Goal: Transaction & Acquisition: Purchase product/service

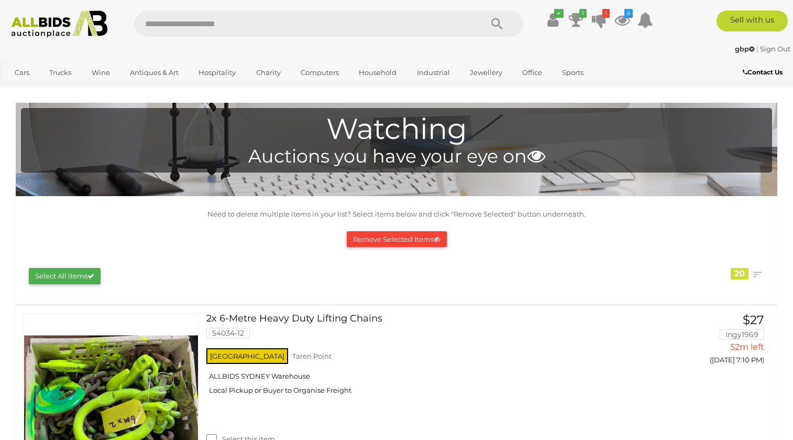
scroll to position [204, 0]
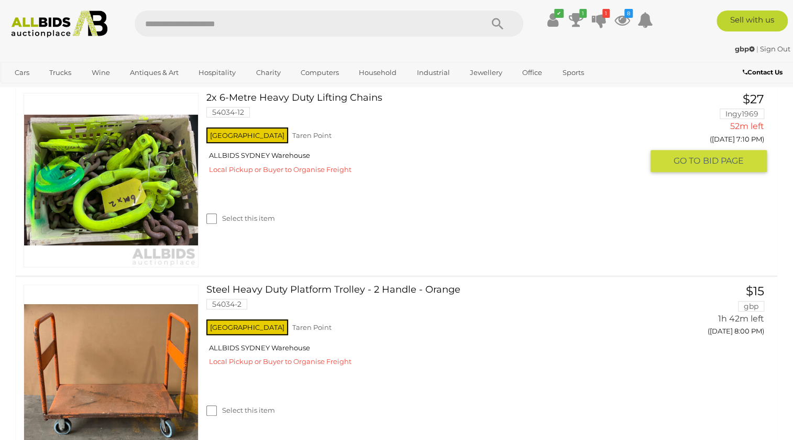
scroll to position [204, 0]
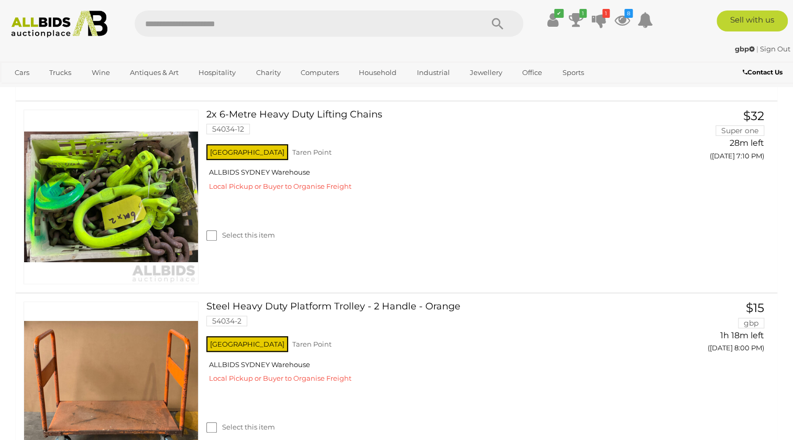
scroll to position [204, 0]
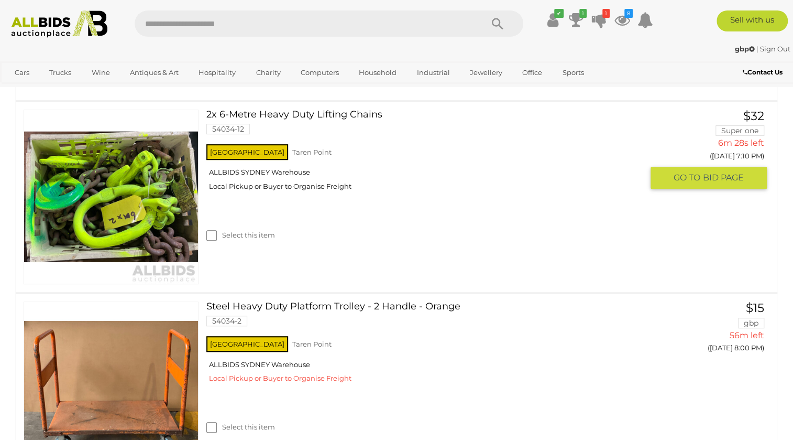
click at [135, 213] on img at bounding box center [111, 197] width 174 height 174
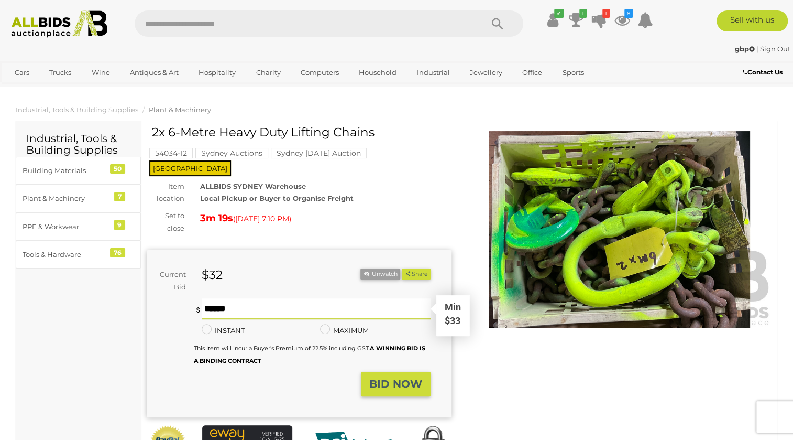
click at [287, 298] on input "text" at bounding box center [316, 308] width 229 height 21
type input "**"
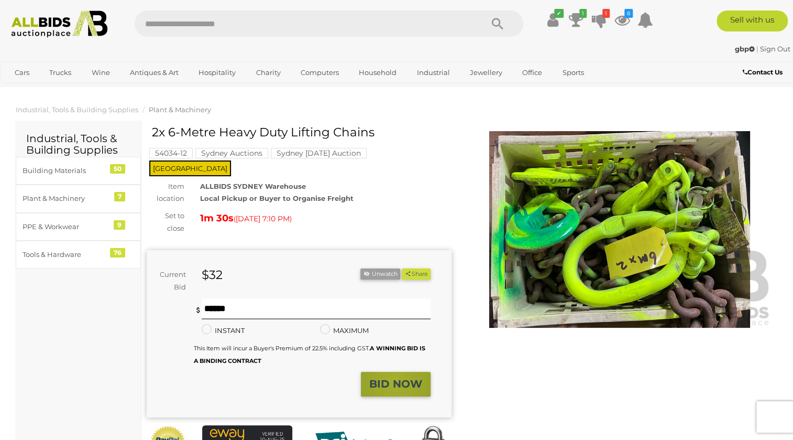
click at [396, 377] on strong "BID NOW" at bounding box center [395, 383] width 53 height 13
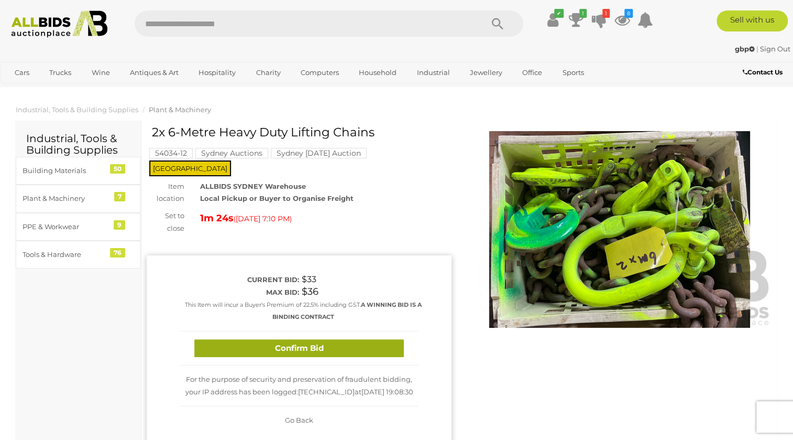
click at [317, 339] on button "Confirm Bid" at bounding box center [299, 348] width 210 height 18
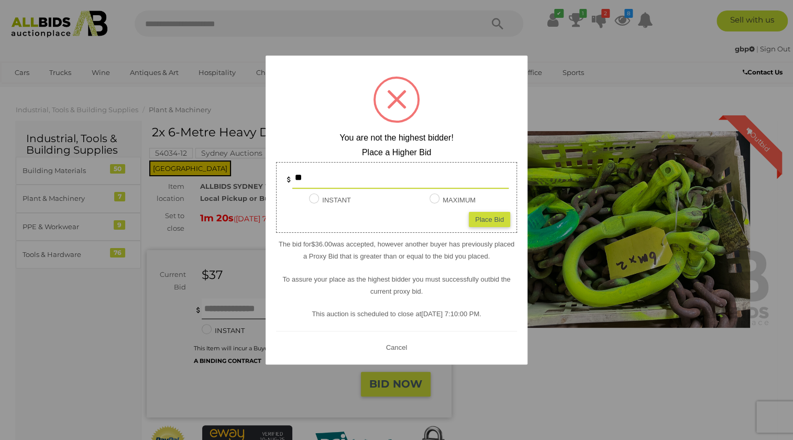
click at [545, 113] on div at bounding box center [396, 220] width 793 height 440
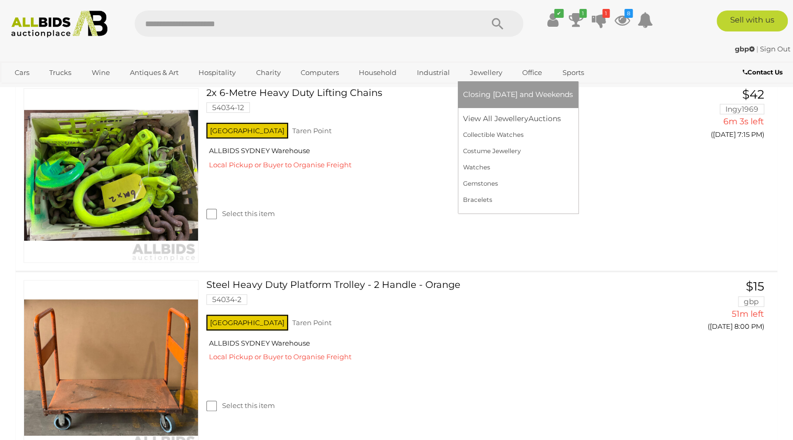
scroll to position [202, 0]
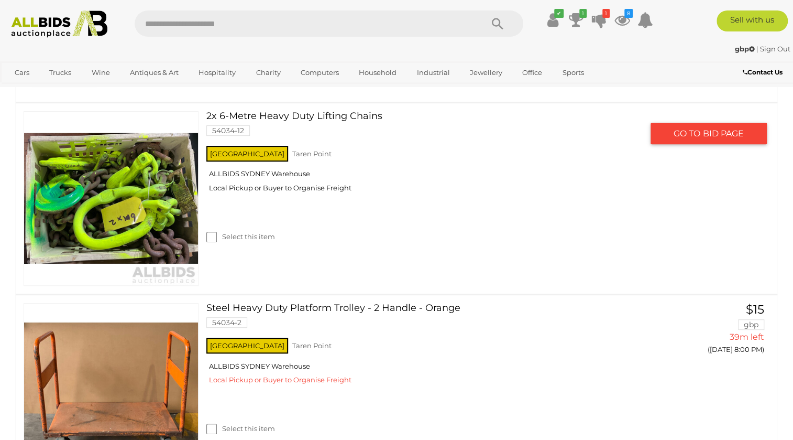
click at [134, 184] on link at bounding box center [111, 198] width 175 height 175
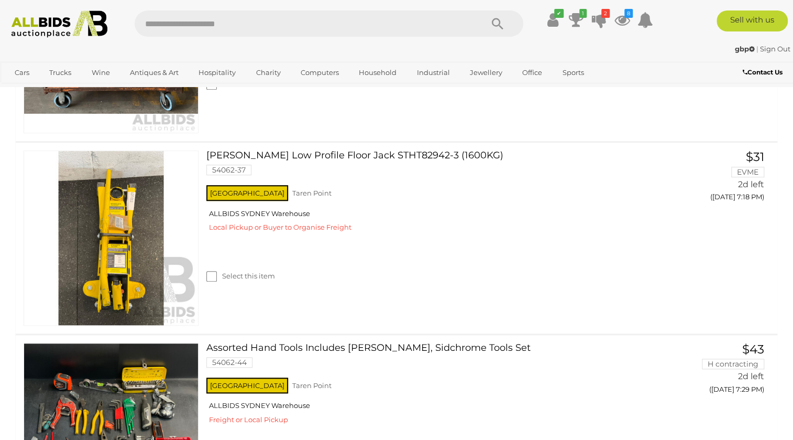
scroll to position [212, 0]
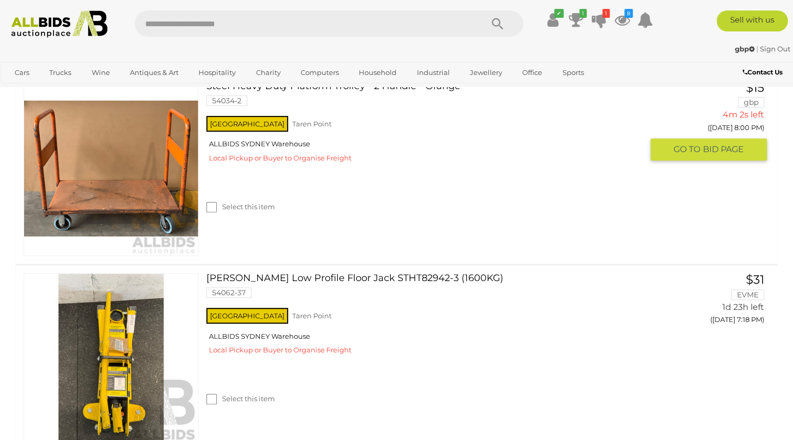
scroll to position [164, 0]
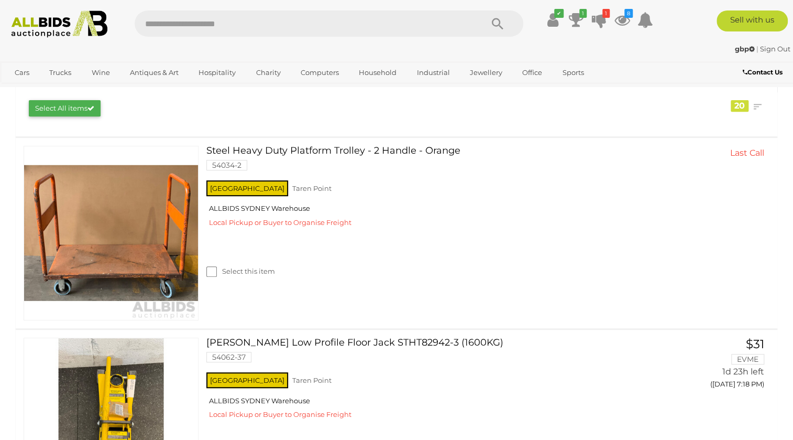
scroll to position [116, 0]
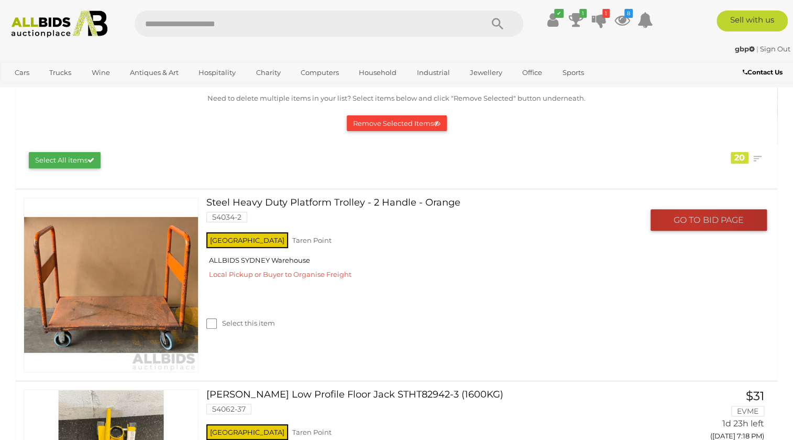
click at [688, 220] on span "GO TO" at bounding box center [688, 219] width 29 height 11
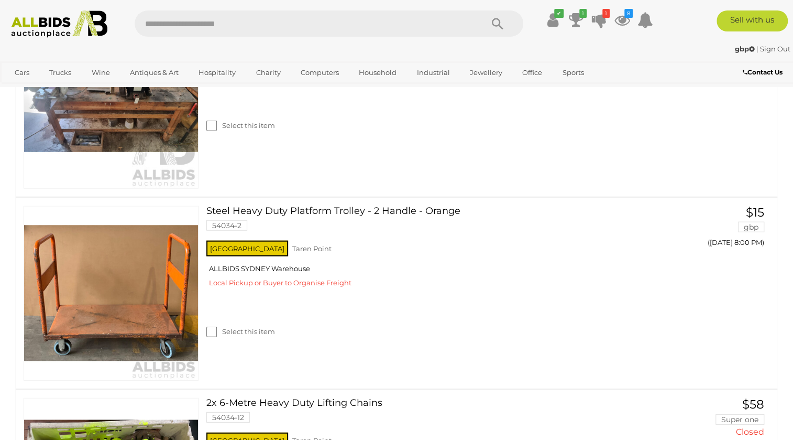
scroll to position [1226, 0]
